Goal: Find specific page/section: Find specific page/section

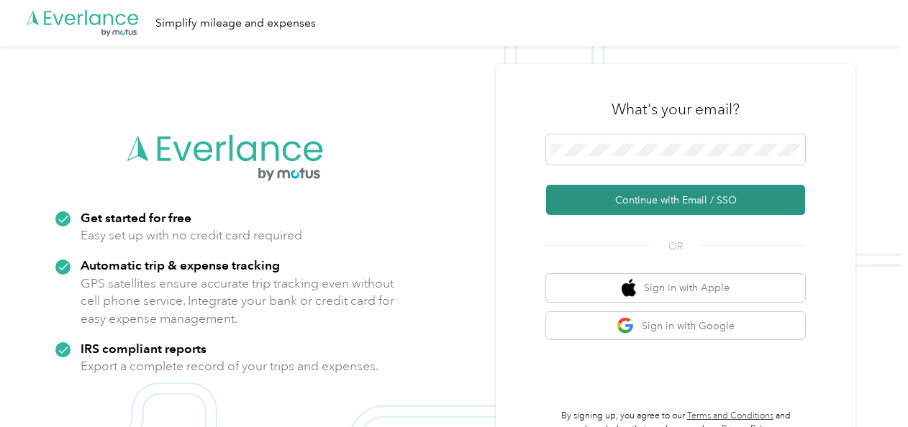
click at [602, 207] on button "Continue with Email / SSO" at bounding box center [675, 200] width 259 height 30
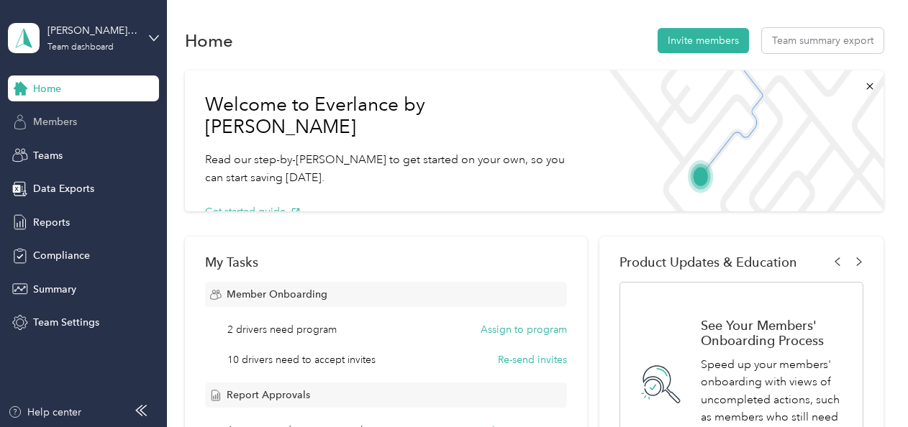
click at [75, 118] on span "Members" at bounding box center [55, 121] width 44 height 15
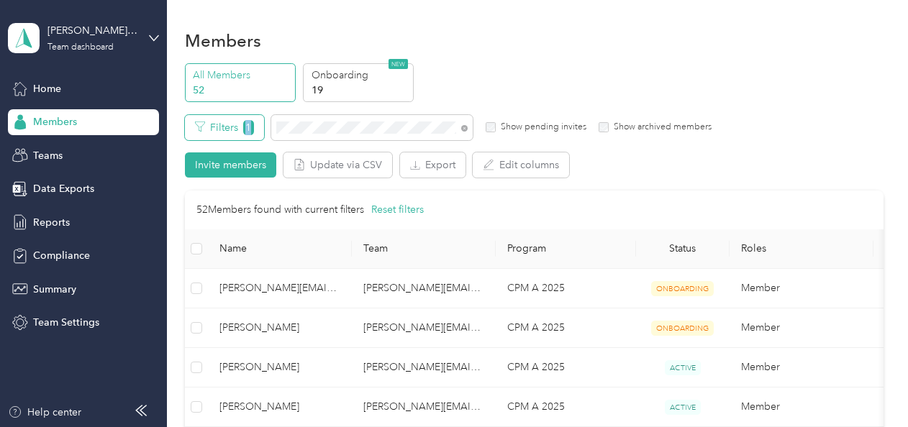
drag, startPoint x: 335, startPoint y: 118, endPoint x: 245, endPoint y: 124, distance: 90.8
click at [245, 124] on div "Filters 1 Show pending invites Show archived members" at bounding box center [448, 127] width 527 height 25
click at [265, 123] on div "Filters 1 Show pending invites Show archived members" at bounding box center [448, 127] width 527 height 25
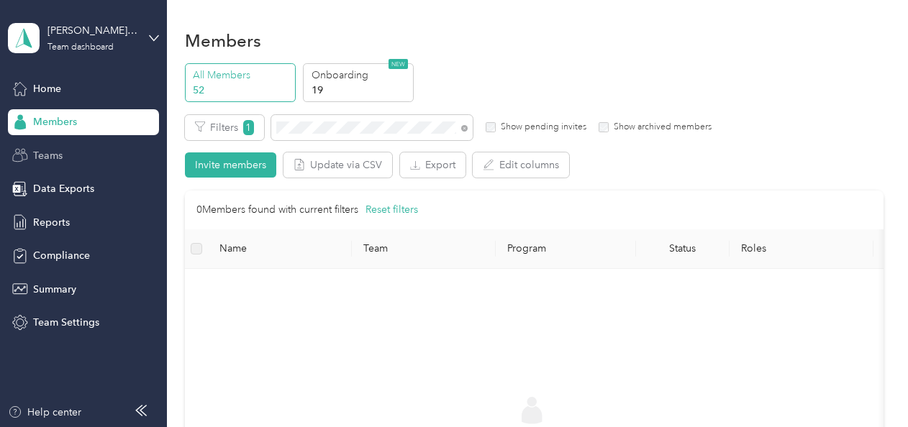
click at [73, 154] on div "Teams" at bounding box center [83, 155] width 151 height 26
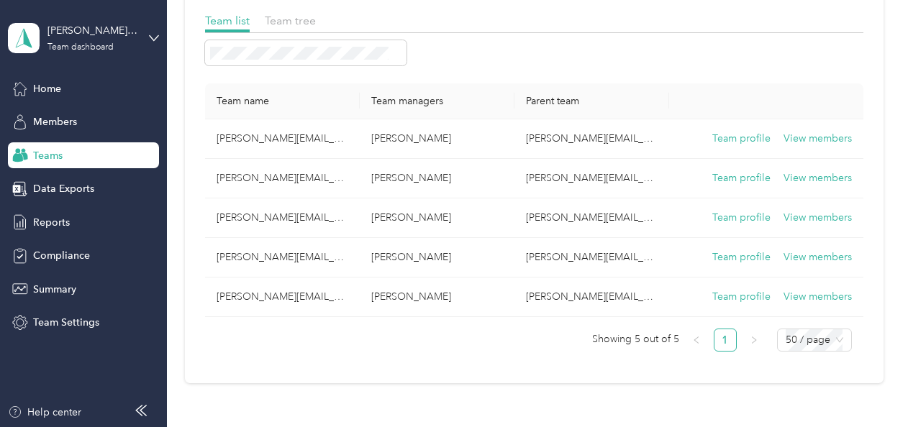
scroll to position [72, 0]
